Goal: Task Accomplishment & Management: Manage account settings

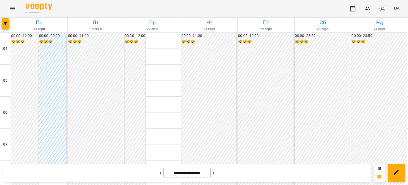
scroll to position [451, 0]
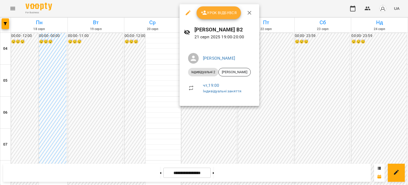
click at [204, 14] on icon "button" at bounding box center [204, 13] width 6 height 4
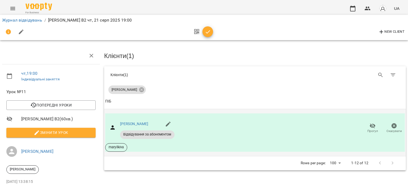
click at [370, 129] on span "Прогул" at bounding box center [372, 131] width 11 height 5
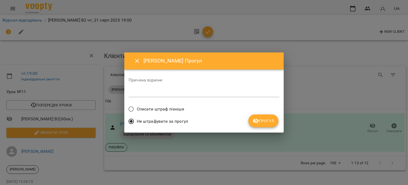
click at [159, 110] on span "Списати штраф пізніше" at bounding box center [160, 109] width 47 height 6
click at [264, 123] on span "Прогул" at bounding box center [264, 120] width 22 height 6
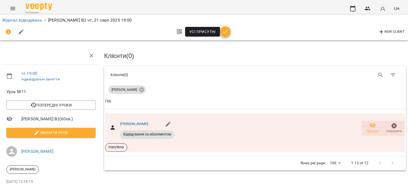
click at [227, 33] on icon "button" at bounding box center [225, 32] width 6 height 6
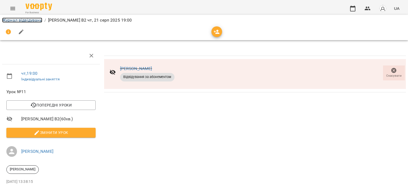
click at [22, 20] on link "Журнал відвідувань" at bounding box center [22, 20] width 40 height 5
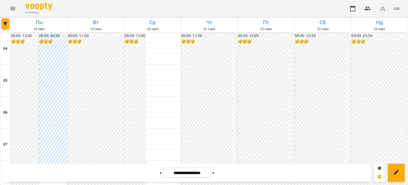
scroll to position [80, 0]
